Goal: Communication & Community: Answer question/provide support

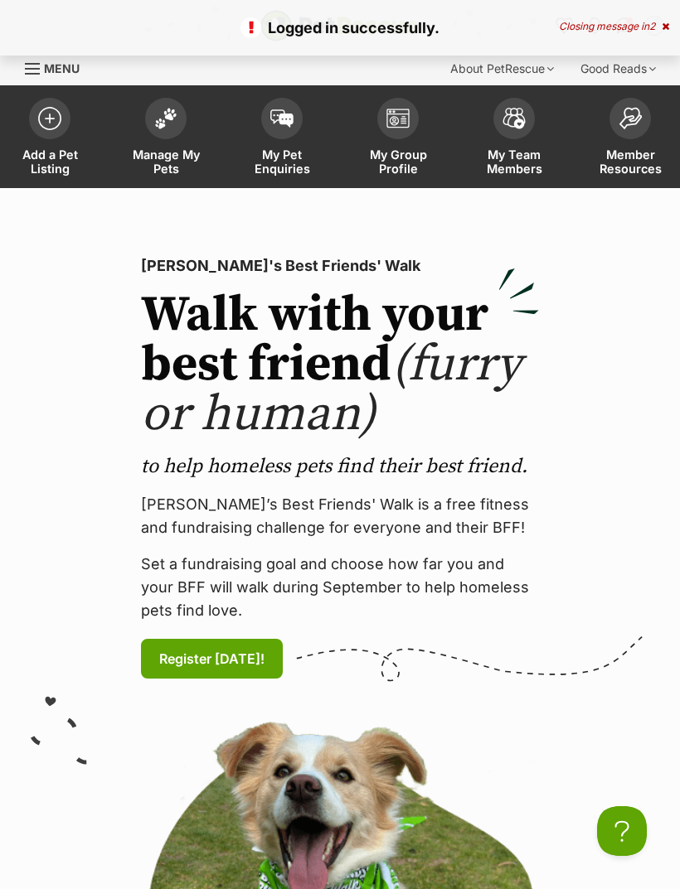
click at [665, 31] on icon at bounding box center [664, 27] width 7 height 10
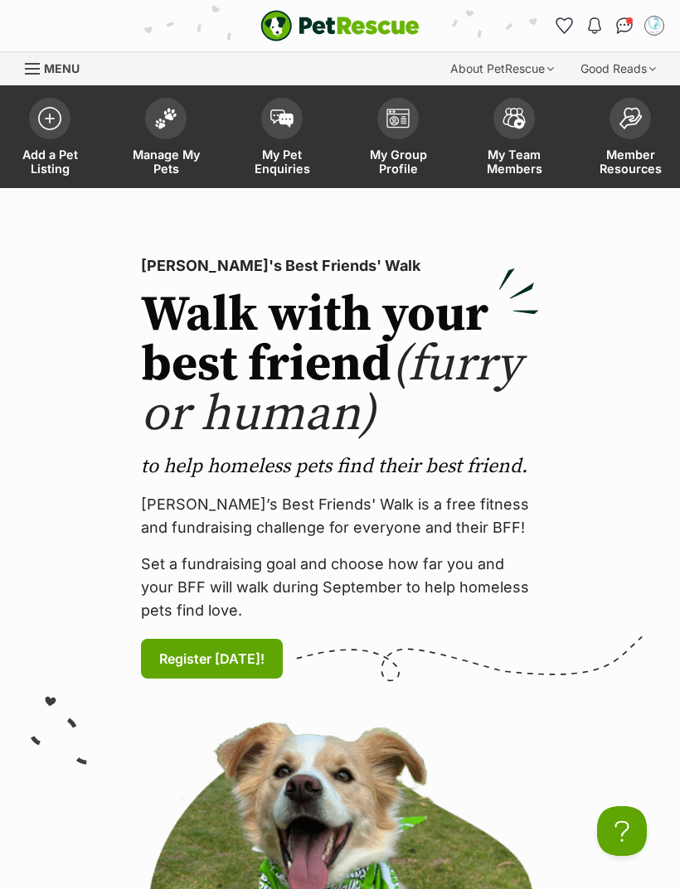
click at [619, 31] on img "Conversations" at bounding box center [624, 25] width 17 height 17
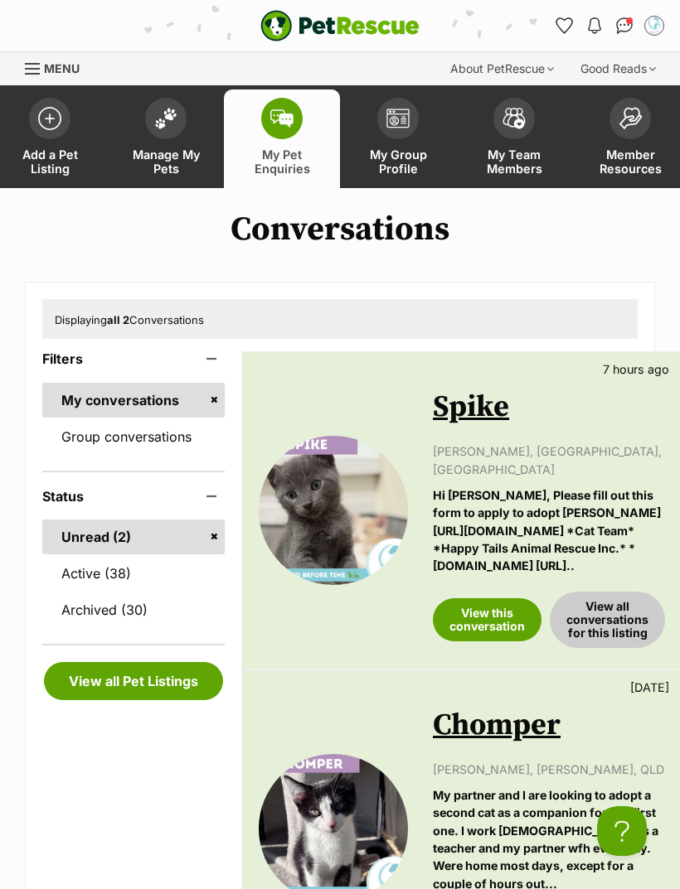
click at [176, 113] on img at bounding box center [165, 119] width 23 height 22
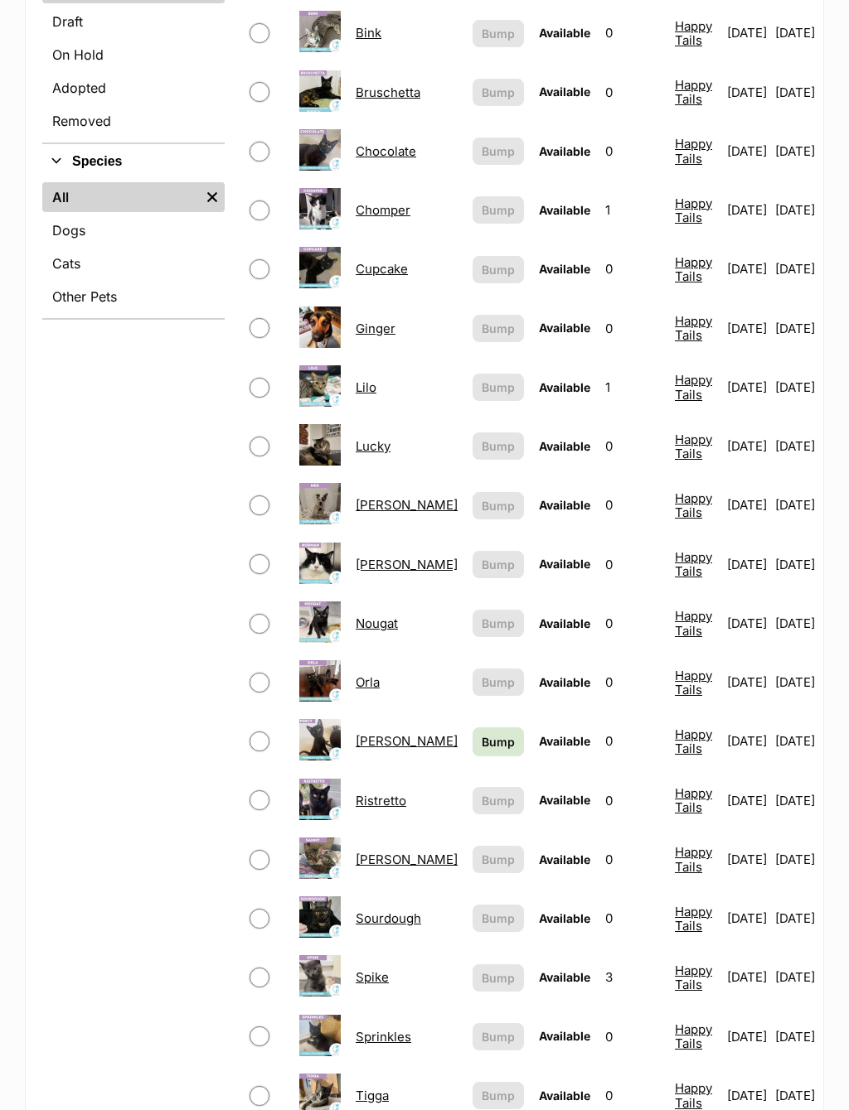
scroll to position [512, 0]
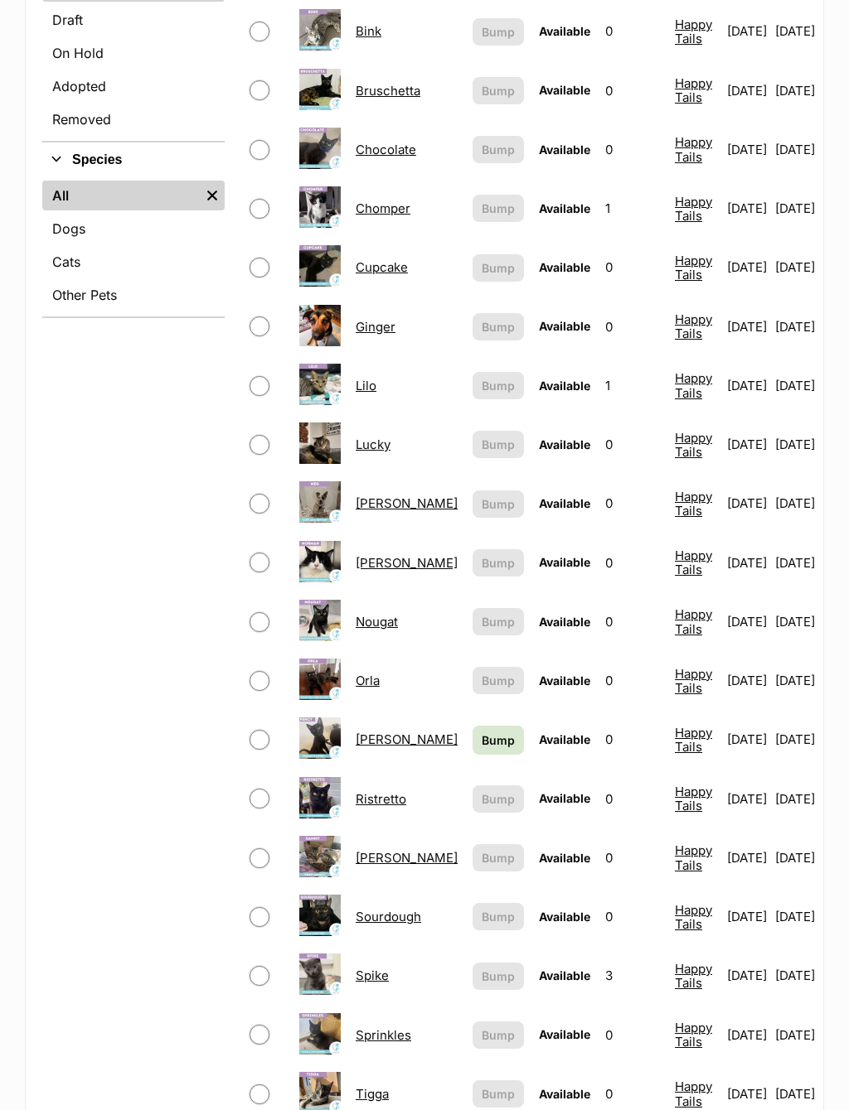
click at [392, 146] on link "Chocolate" at bounding box center [386, 150] width 60 height 16
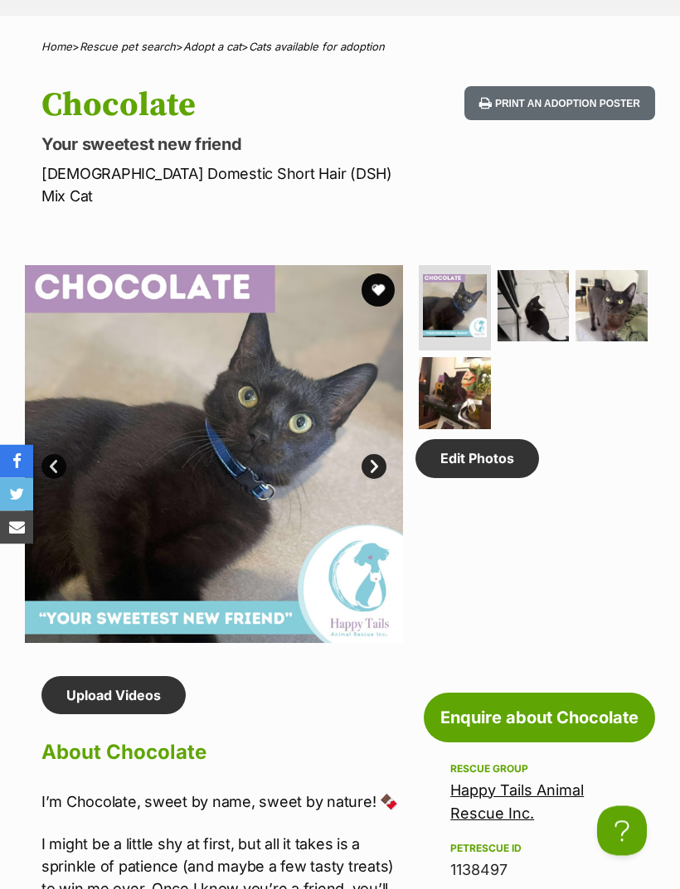
scroll to position [724, 0]
